Goal: Task Accomplishment & Management: Manage account settings

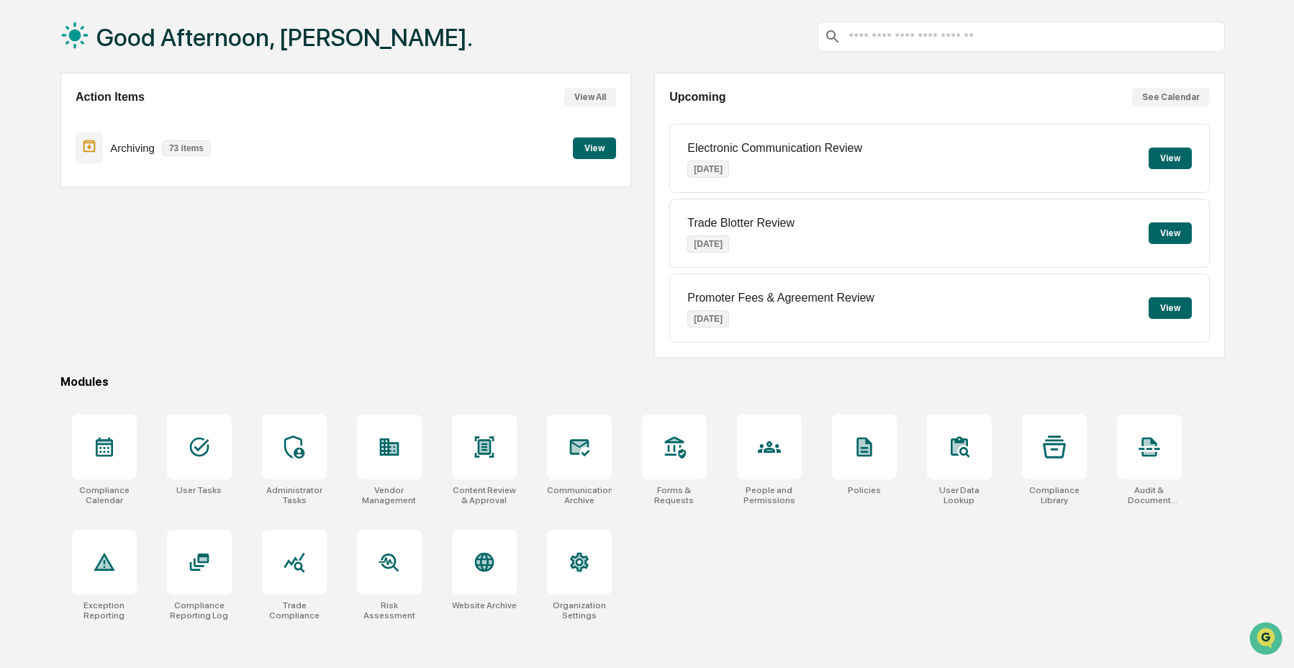
scroll to position [68, 0]
click at [155, 456] on div "User Tasks" at bounding box center [199, 459] width 88 height 108
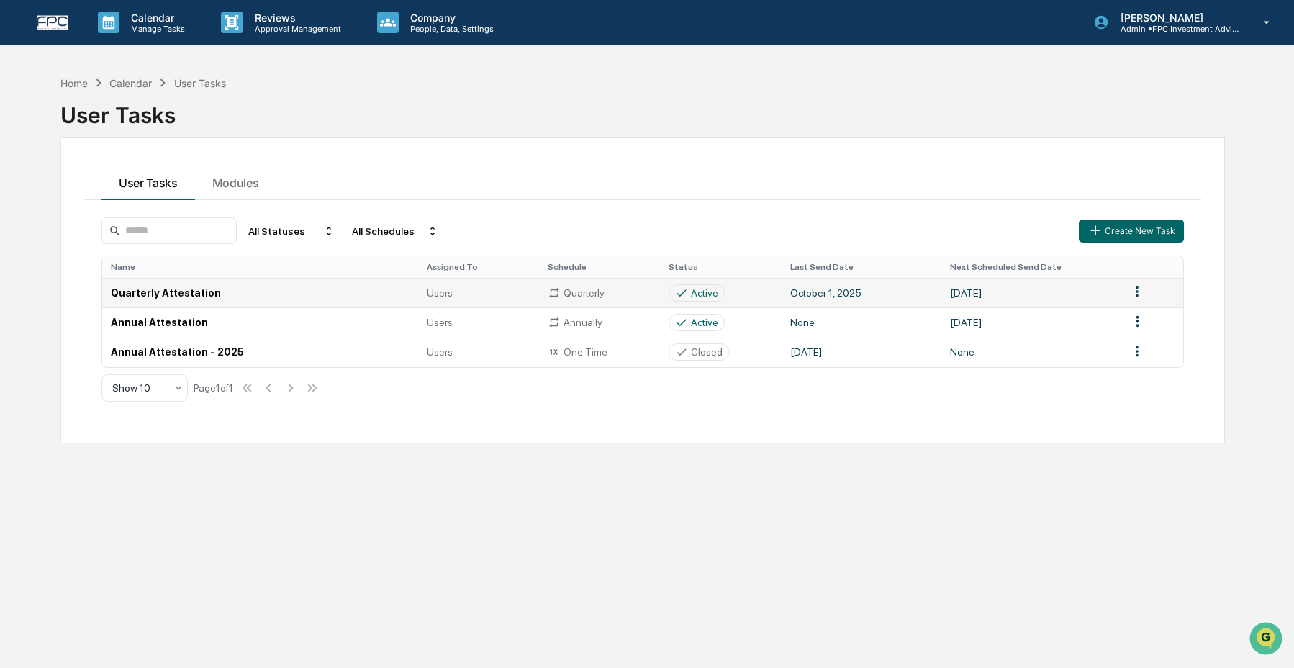
click at [729, 295] on td "Active" at bounding box center [720, 293] width 121 height 30
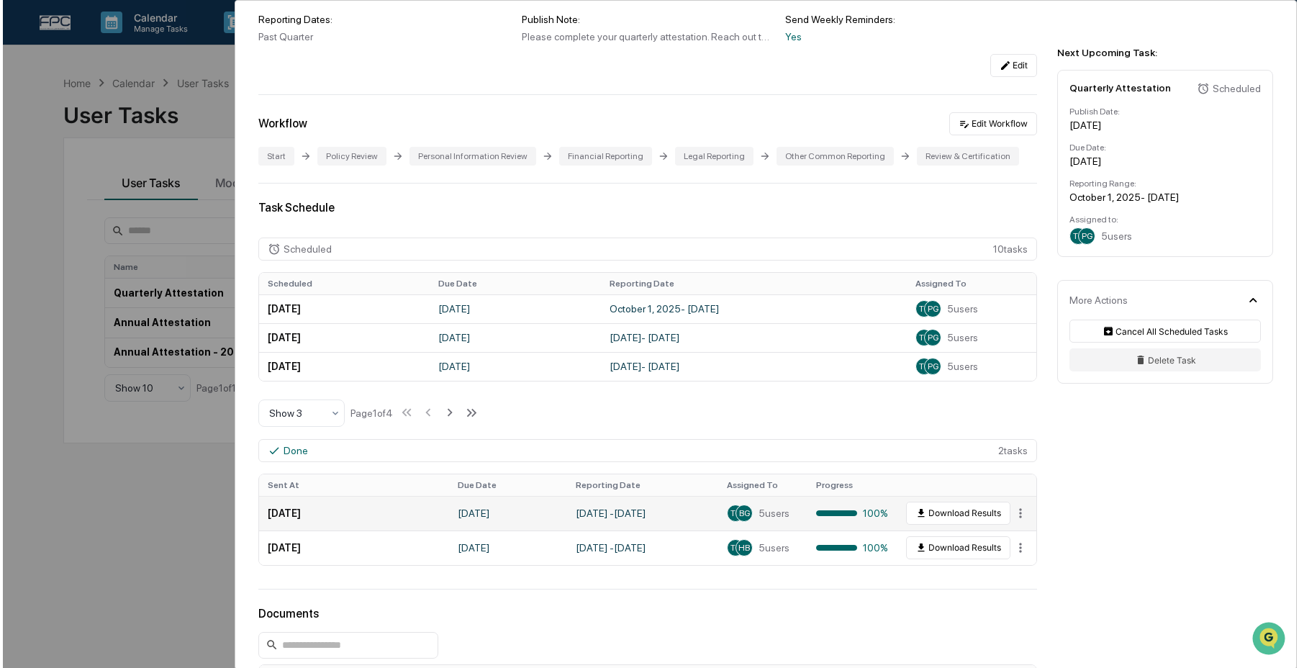
scroll to position [212, 0]
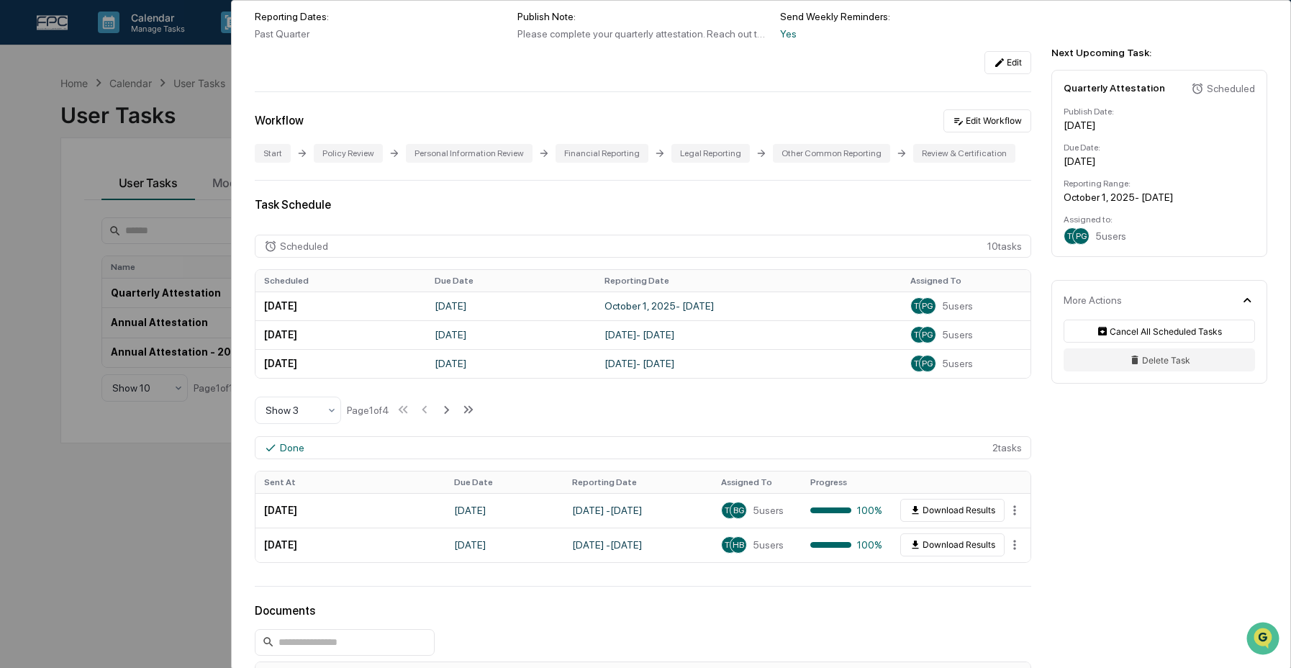
click at [113, 145] on div "User Tasks Quarterly Attestation Quarterly Attestation Active No description De…" at bounding box center [645, 334] width 1291 height 668
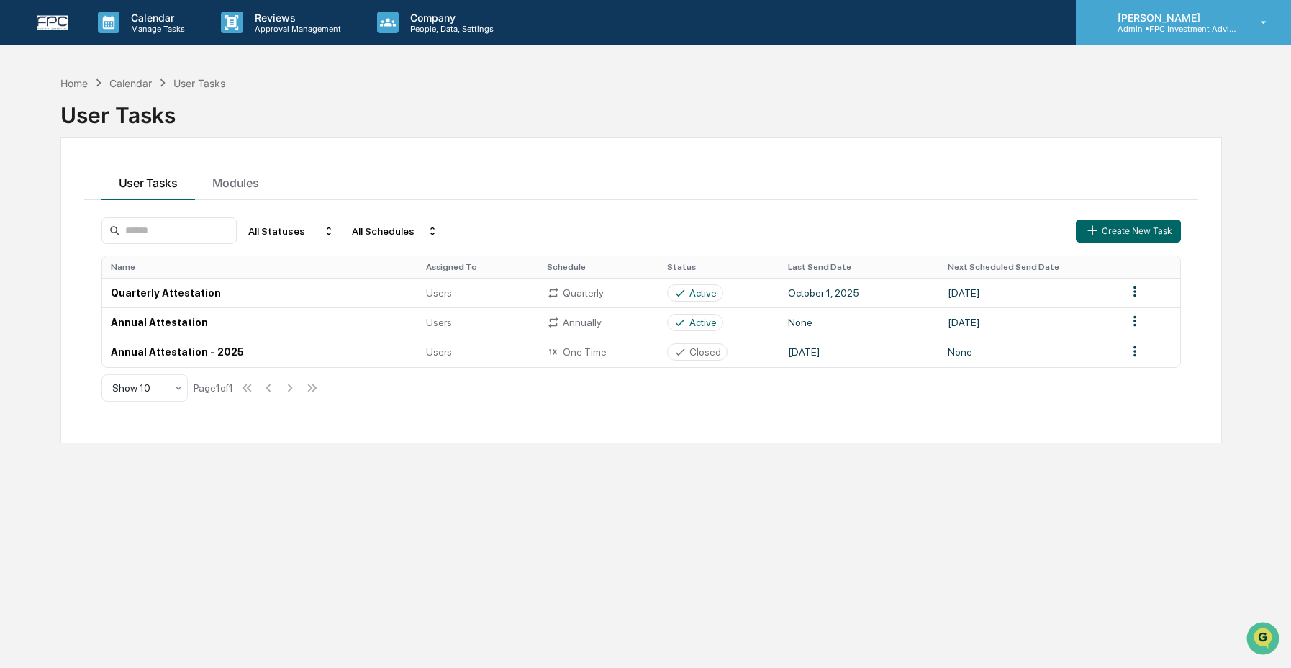
click at [1238, 34] on div "[PERSON_NAME] Admin • FPC Investment Advisory" at bounding box center [1183, 22] width 215 height 45
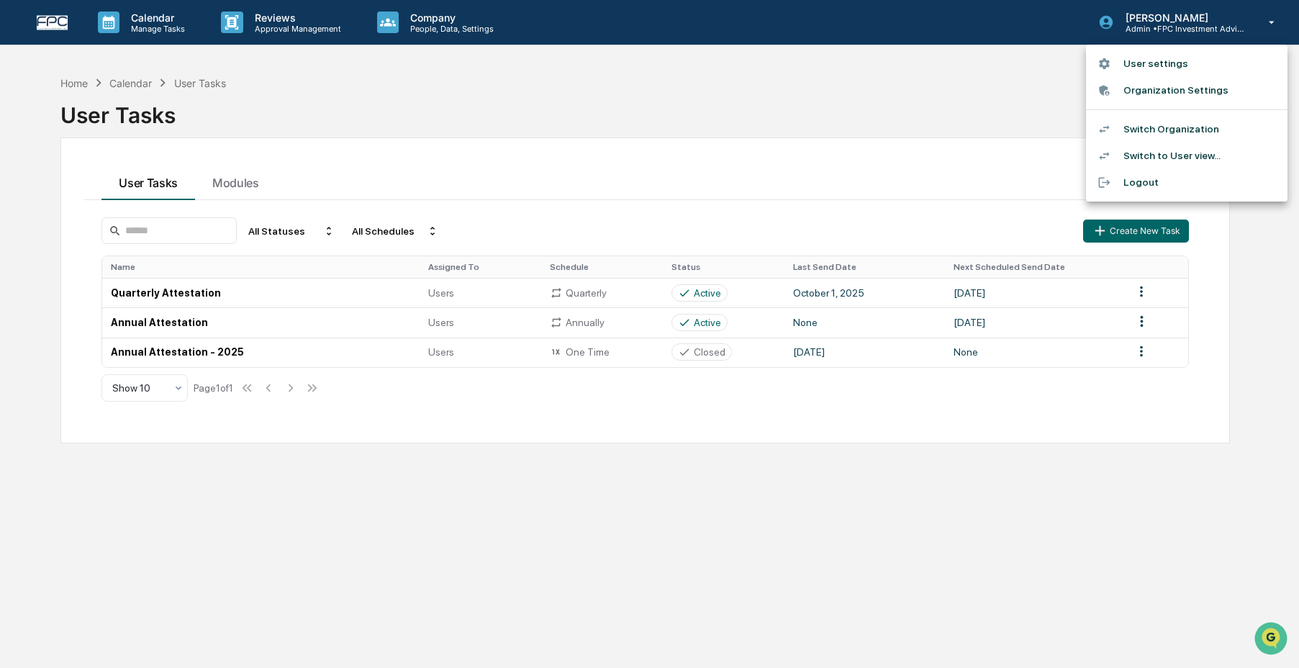
click at [1200, 128] on li "Switch Organization" at bounding box center [1187, 129] width 202 height 27
